Goal: Information Seeking & Learning: Learn about a topic

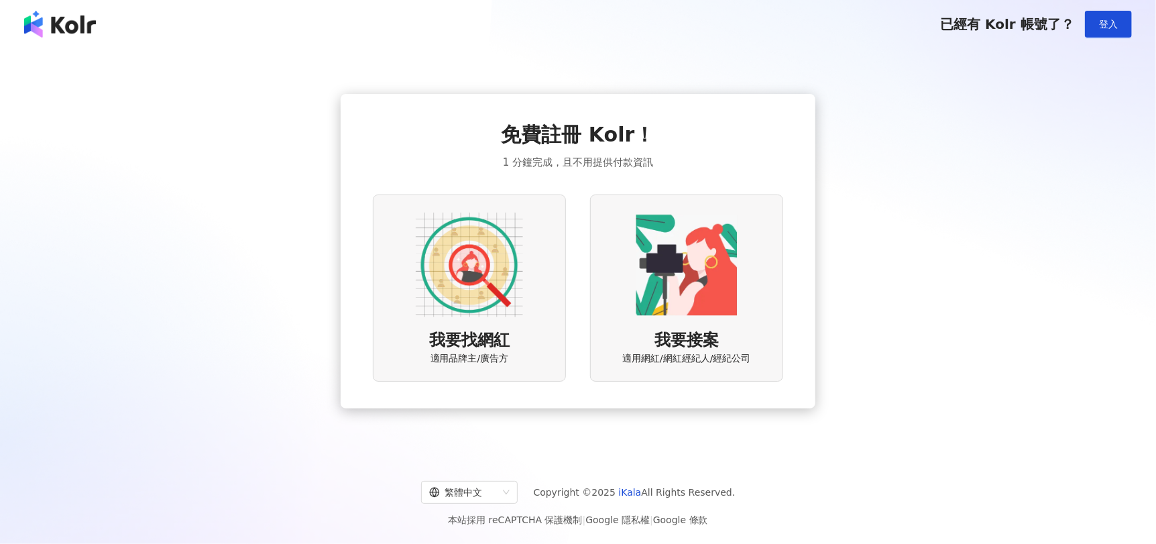
click at [510, 254] on img at bounding box center [469, 264] width 107 height 107
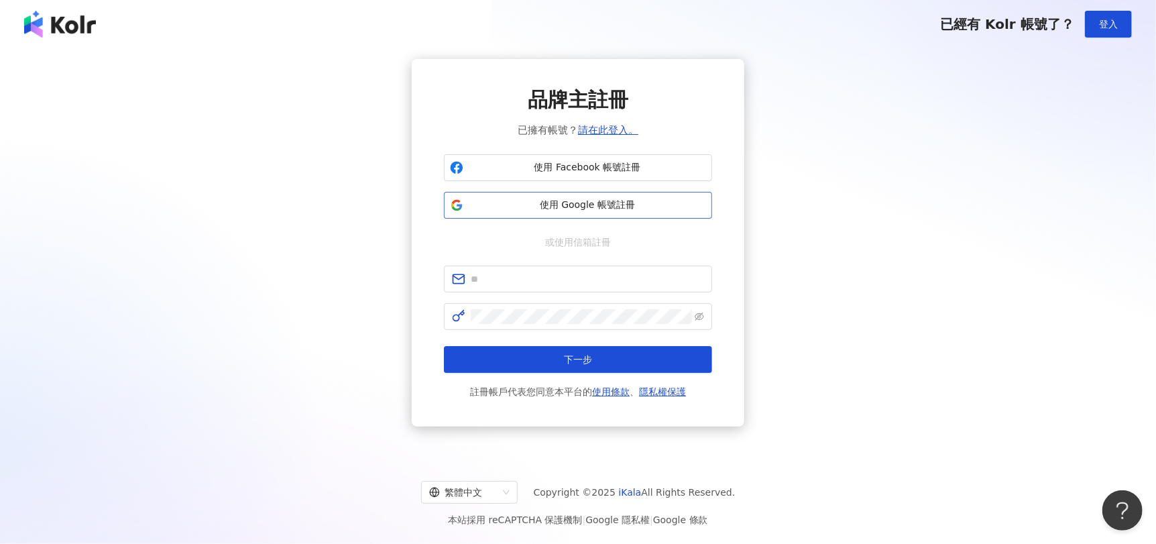
click at [612, 203] on span "使用 Google 帳號註冊" at bounding box center [587, 204] width 237 height 13
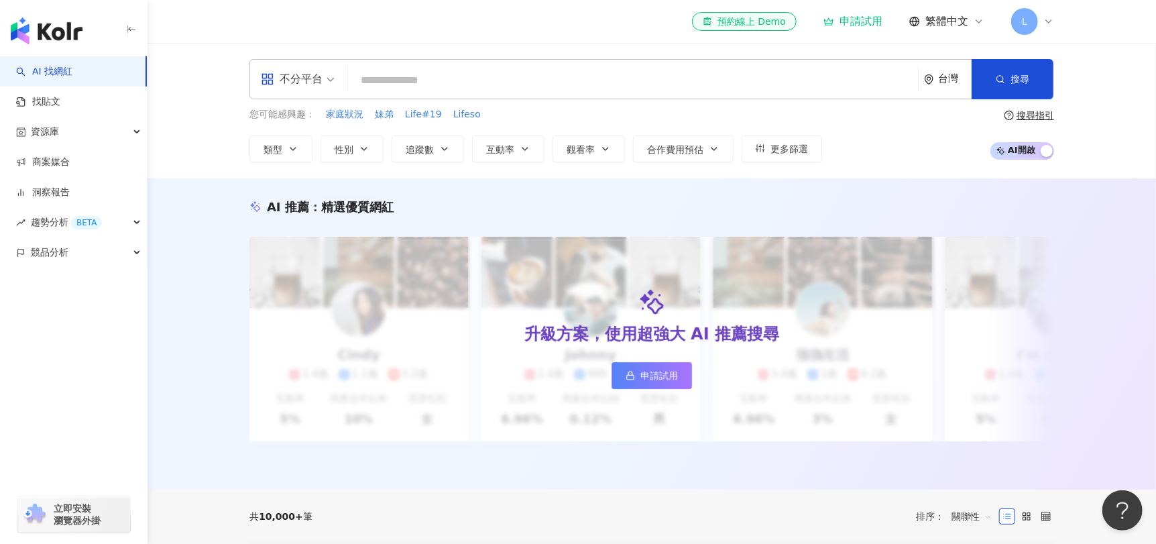
click at [428, 70] on input "search" at bounding box center [632, 80] width 559 height 25
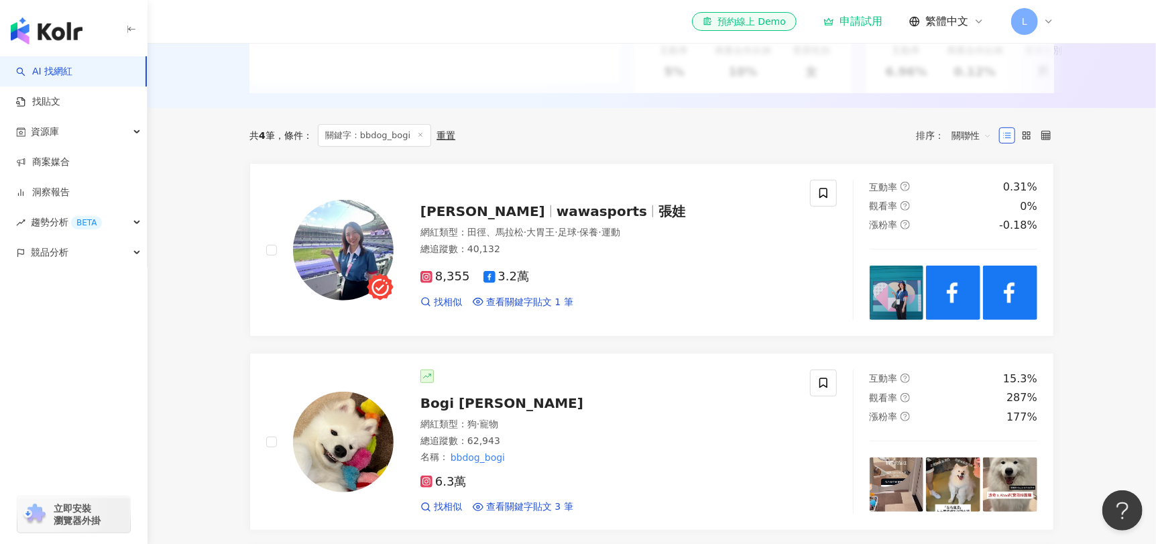
scroll to position [469, 0]
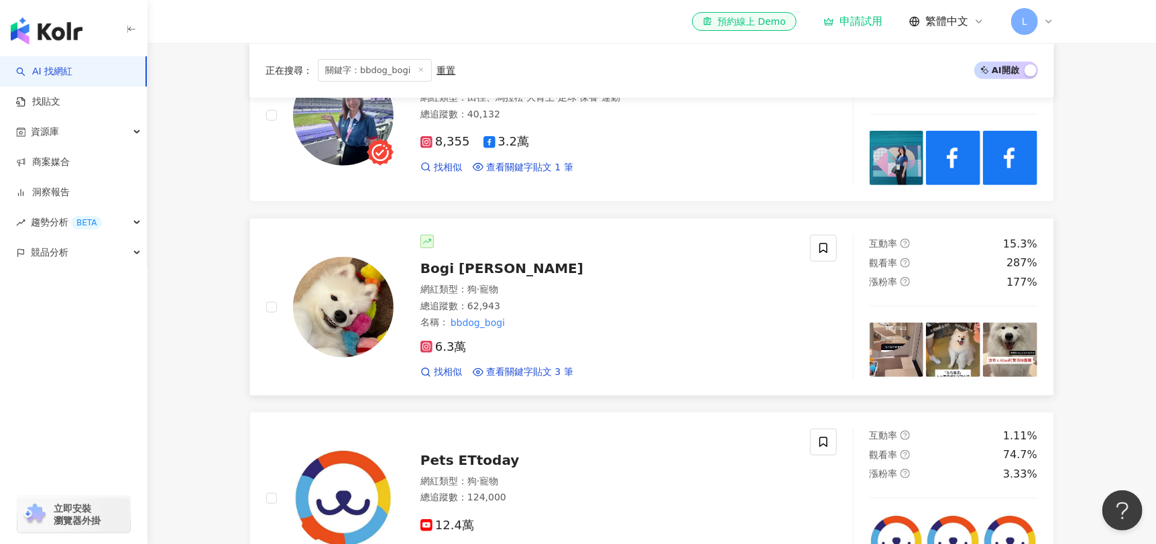
type input "**********"
click at [451, 276] on span "Bogi [PERSON_NAME]" at bounding box center [501, 268] width 163 height 16
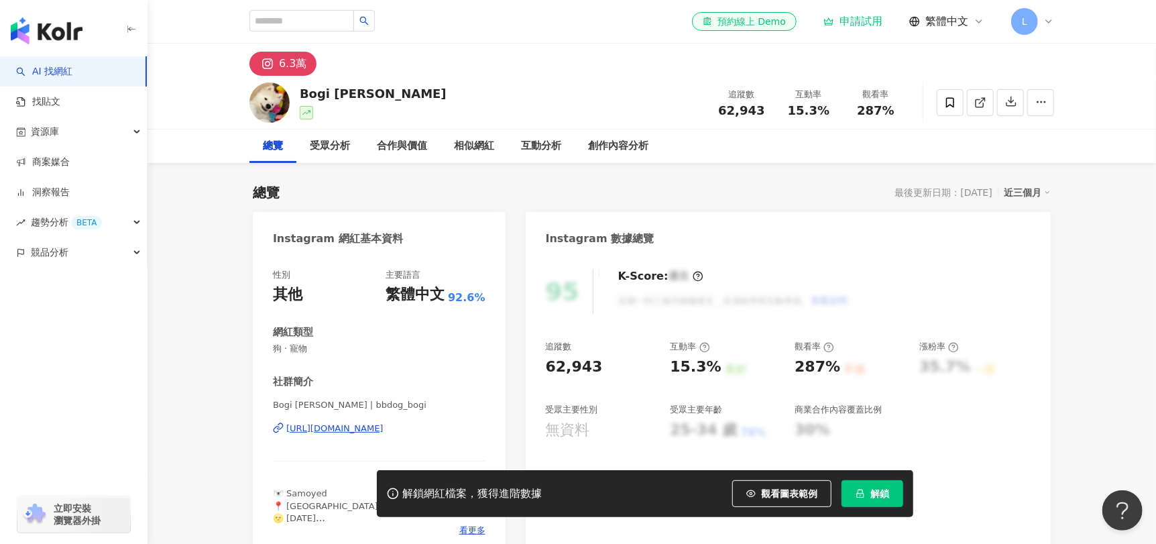
scroll to position [134, 0]
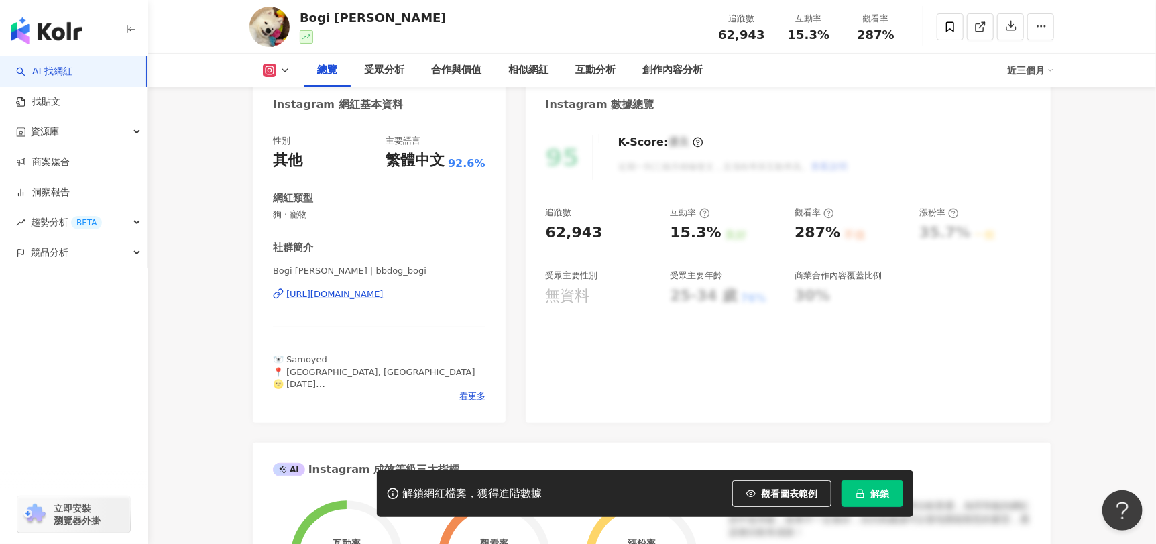
drag, startPoint x: 546, startPoint y: 234, endPoint x: 611, endPoint y: 233, distance: 65.1
click at [611, 233] on div "62,943" at bounding box center [601, 233] width 111 height 21
copy div "62,943"
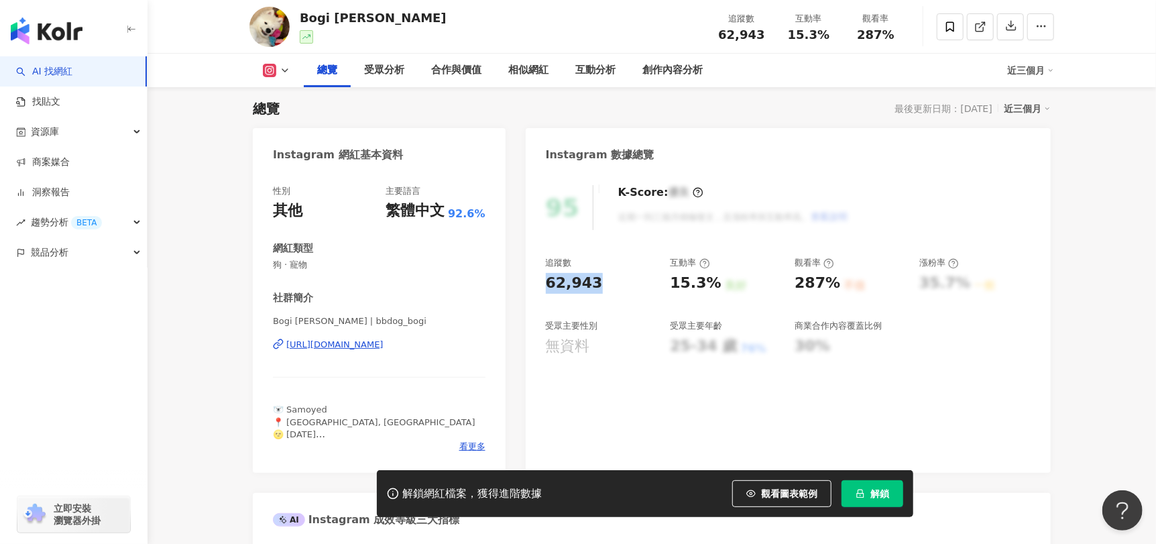
scroll to position [201, 0]
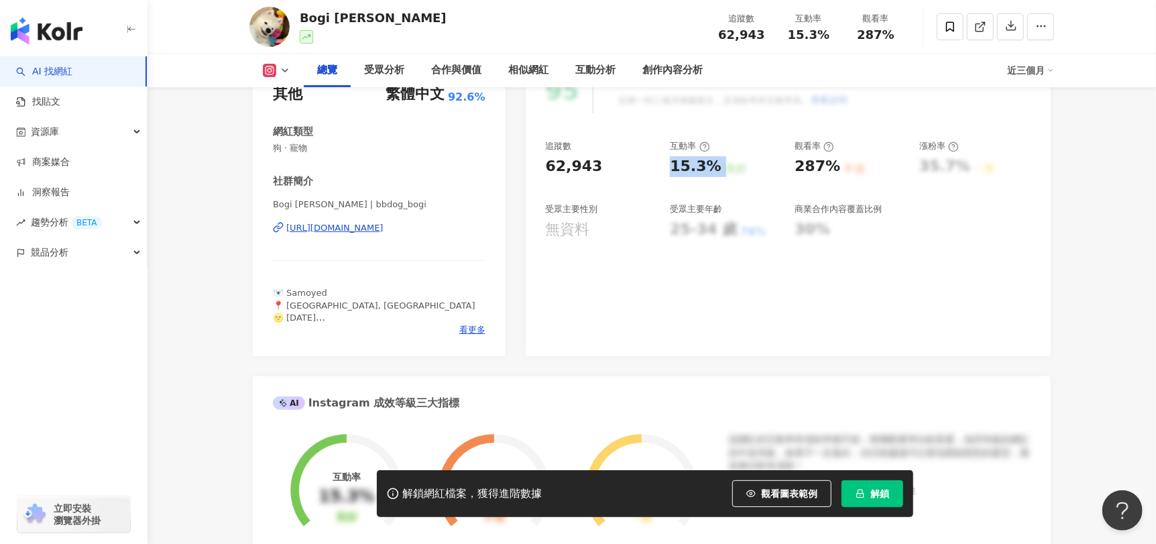
drag, startPoint x: 669, startPoint y: 170, endPoint x: 715, endPoint y: 167, distance: 46.3
click at [715, 167] on div "追蹤數 62,943 互動率 15.3% 良好 觀看率 287% 不佳 漲粉率 35.7% 一般 受眾主要性別 無資料 受眾主要年齡 25-34 歲 76% …" at bounding box center [788, 189] width 485 height 99
copy div "15.3% 良好"
